Goal: Task Accomplishment & Management: Use online tool/utility

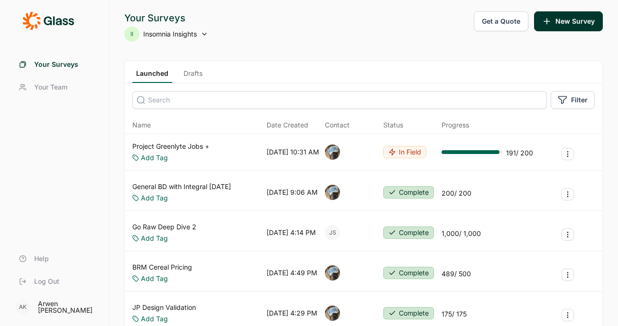
click at [149, 146] on link "Project Greenlyte Jobs +" at bounding box center [170, 146] width 77 height 9
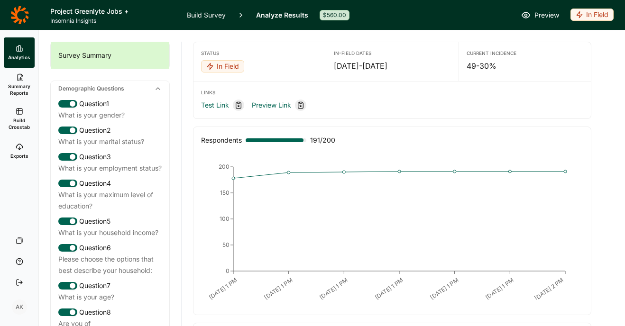
click at [586, 14] on div "In Field" at bounding box center [592, 15] width 43 height 12
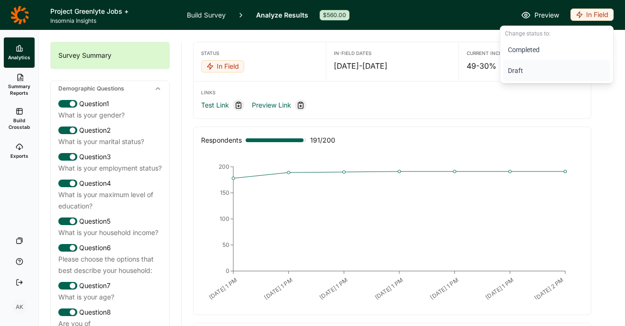
click at [529, 71] on button "Draft" at bounding box center [556, 70] width 107 height 21
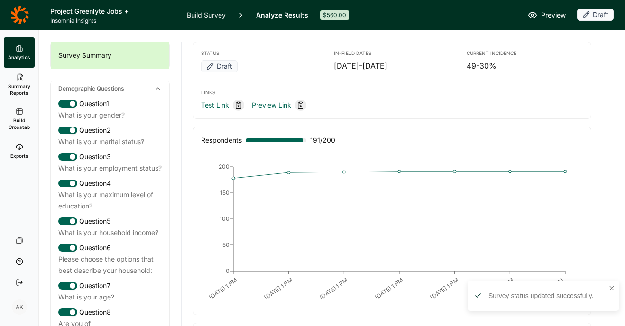
click at [199, 15] on link "Build Survey" at bounding box center [206, 15] width 39 height 30
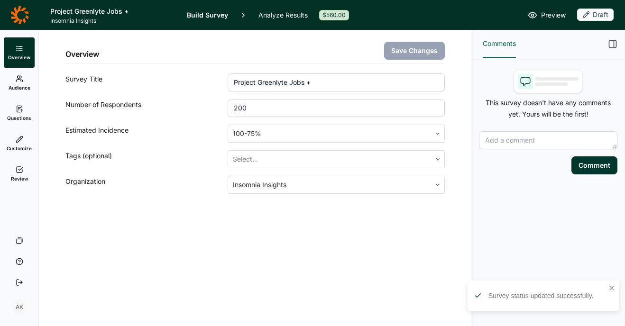
click at [31, 180] on link "Review" at bounding box center [19, 174] width 31 height 30
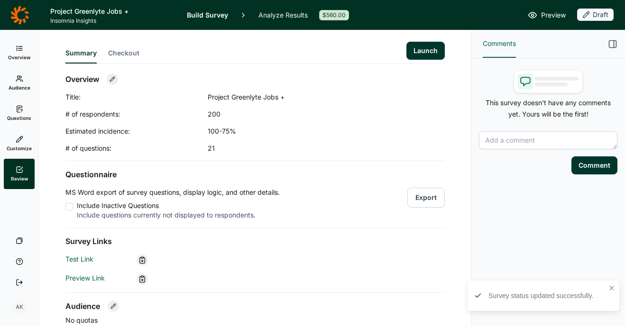
click at [414, 46] on button "Launch" at bounding box center [425, 51] width 38 height 18
